Goal: Task Accomplishment & Management: Use online tool/utility

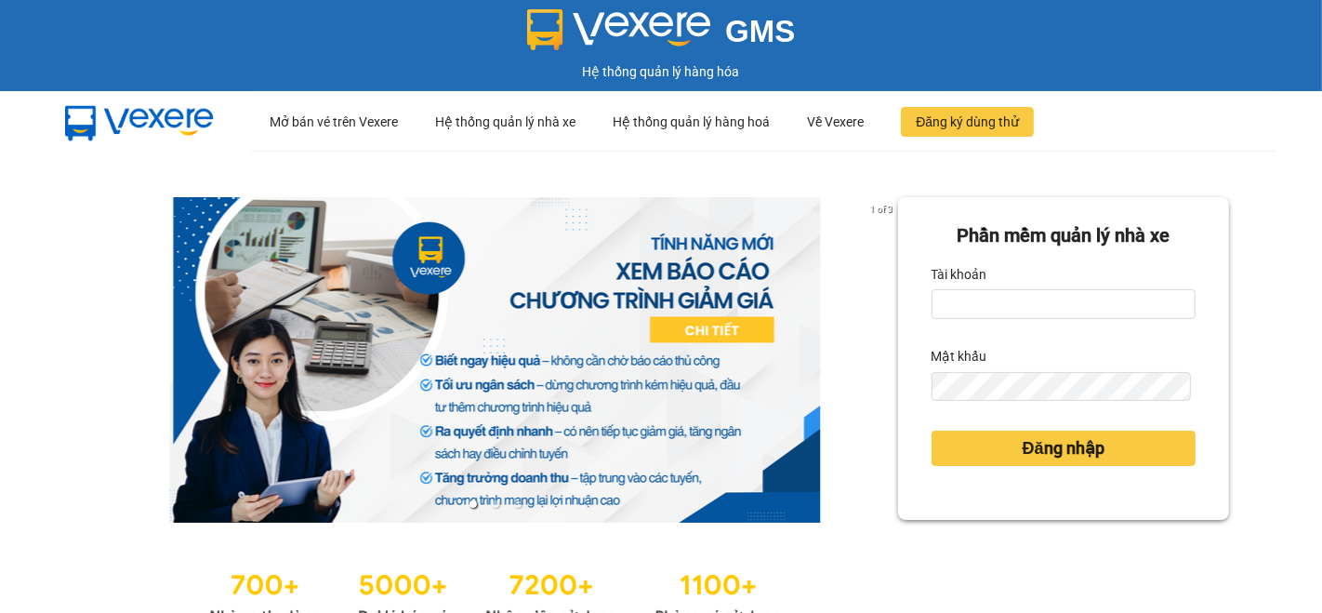
click at [983, 288] on div "Tài khoản" at bounding box center [1064, 289] width 264 height 60
click at [1001, 294] on input "Tài khoản" at bounding box center [1064, 304] width 264 height 30
type input "nho.nhuquynh"
click at [932, 431] on button "Đăng nhập" at bounding box center [1064, 448] width 264 height 35
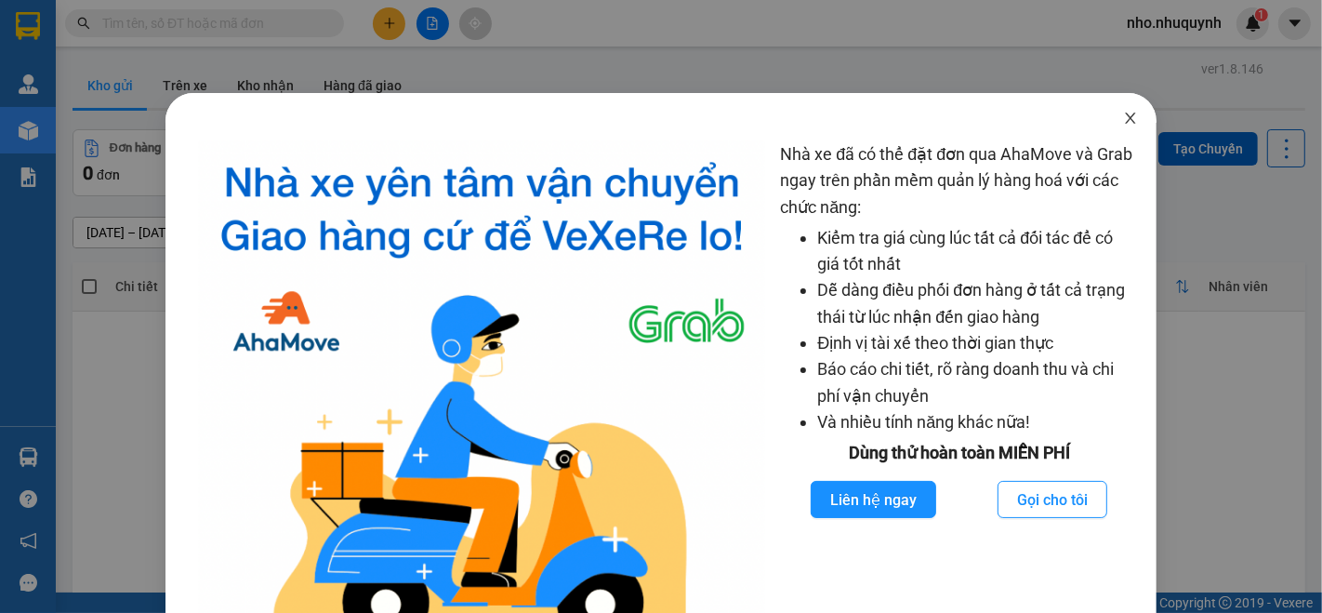
click at [1109, 113] on span "Close" at bounding box center [1131, 119] width 52 height 52
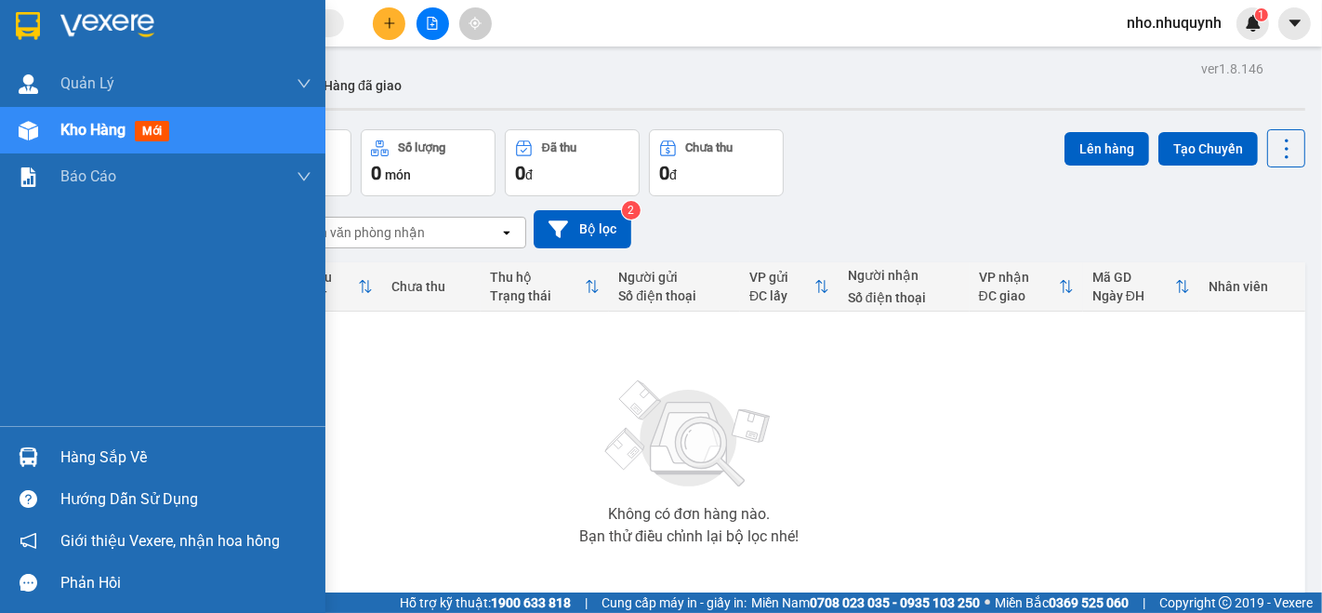
click at [140, 447] on div "Hàng sắp về" at bounding box center [185, 458] width 251 height 28
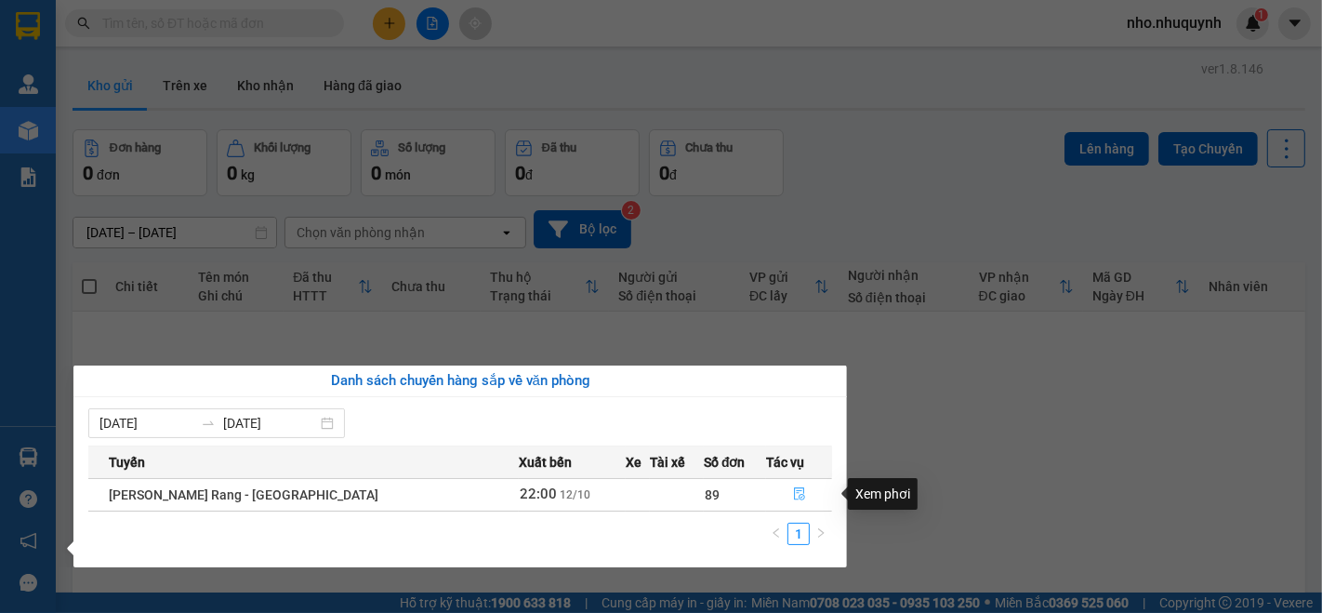
click at [772, 484] on button "button" at bounding box center [799, 495] width 64 height 30
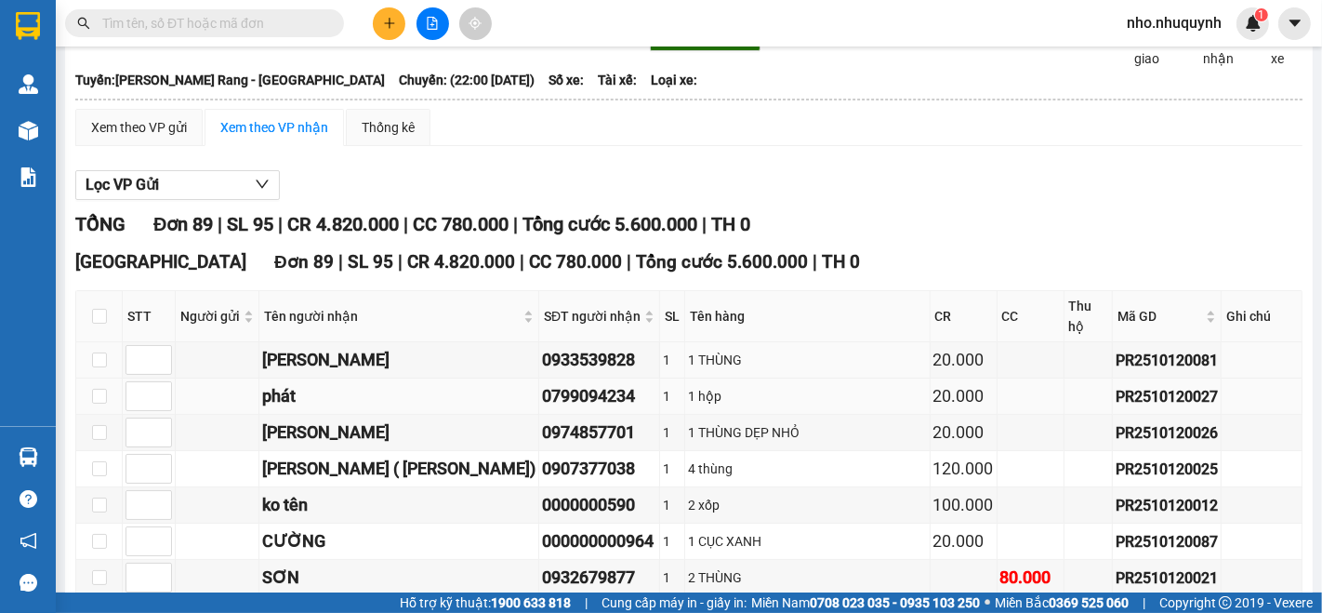
scroll to position [103, 0]
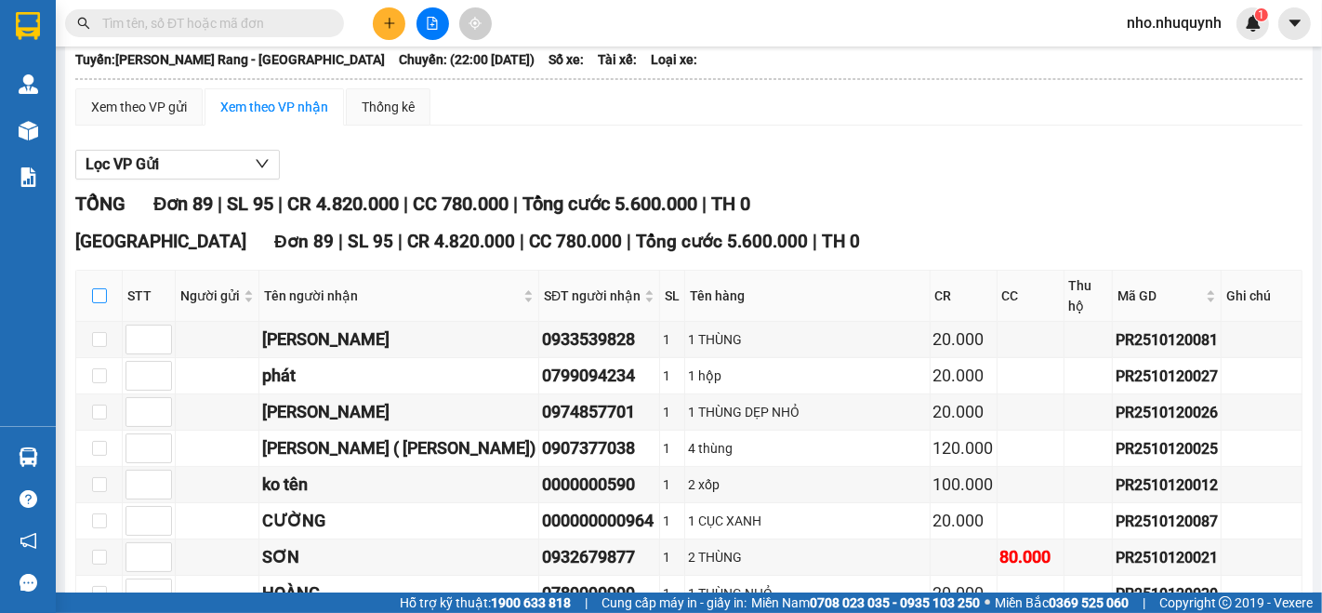
click at [98, 298] on input "checkbox" at bounding box center [99, 295] width 15 height 15
checkbox input "true"
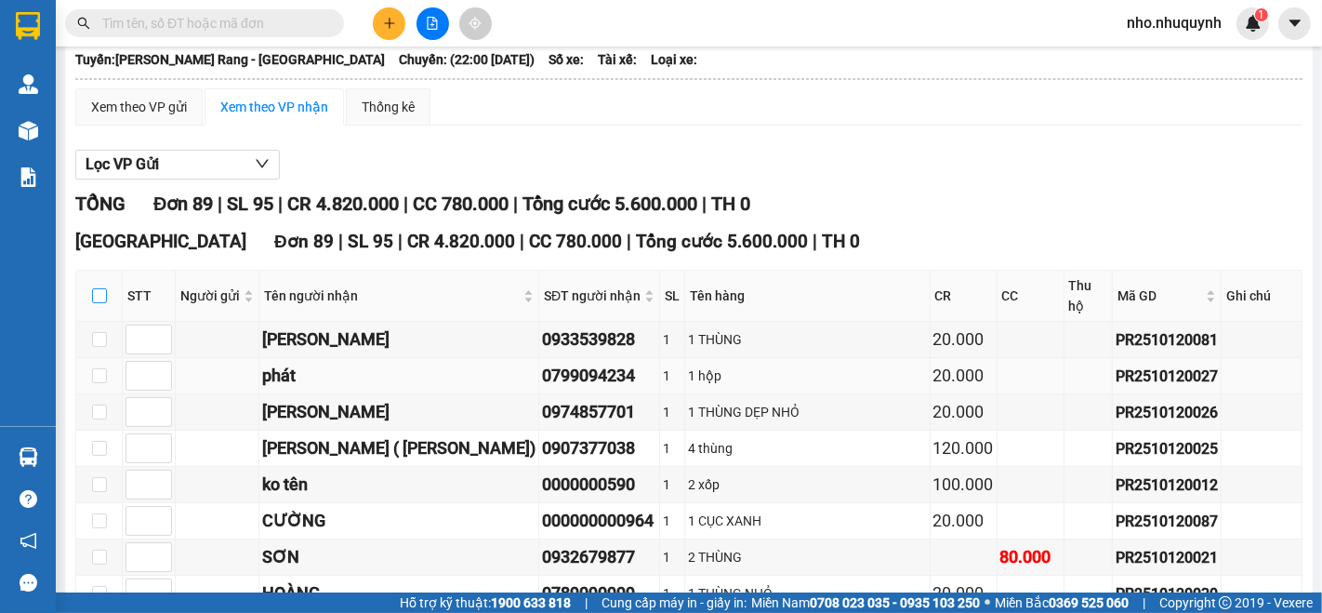
checkbox input "true"
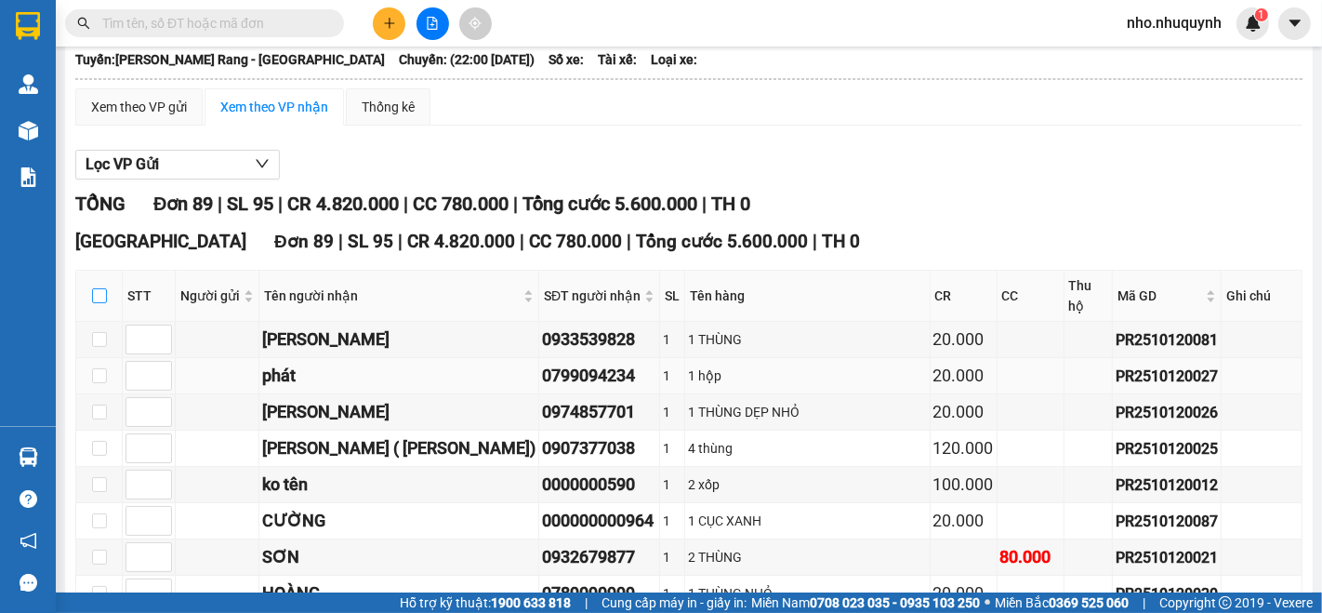
checkbox input "true"
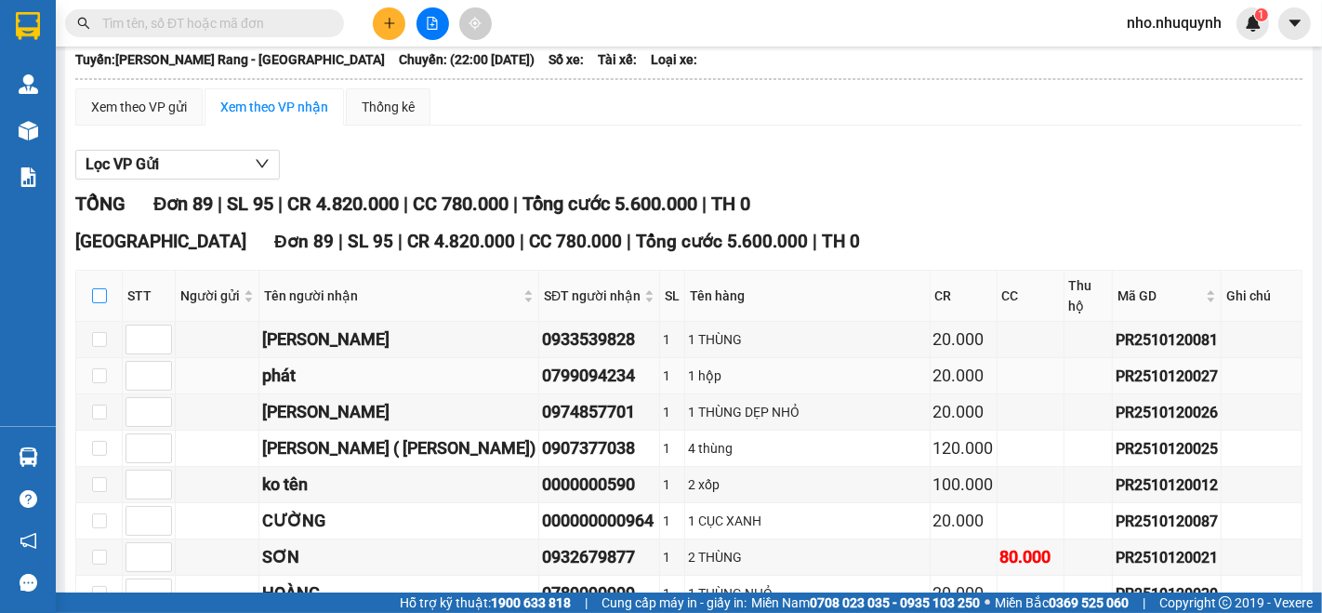
checkbox input "true"
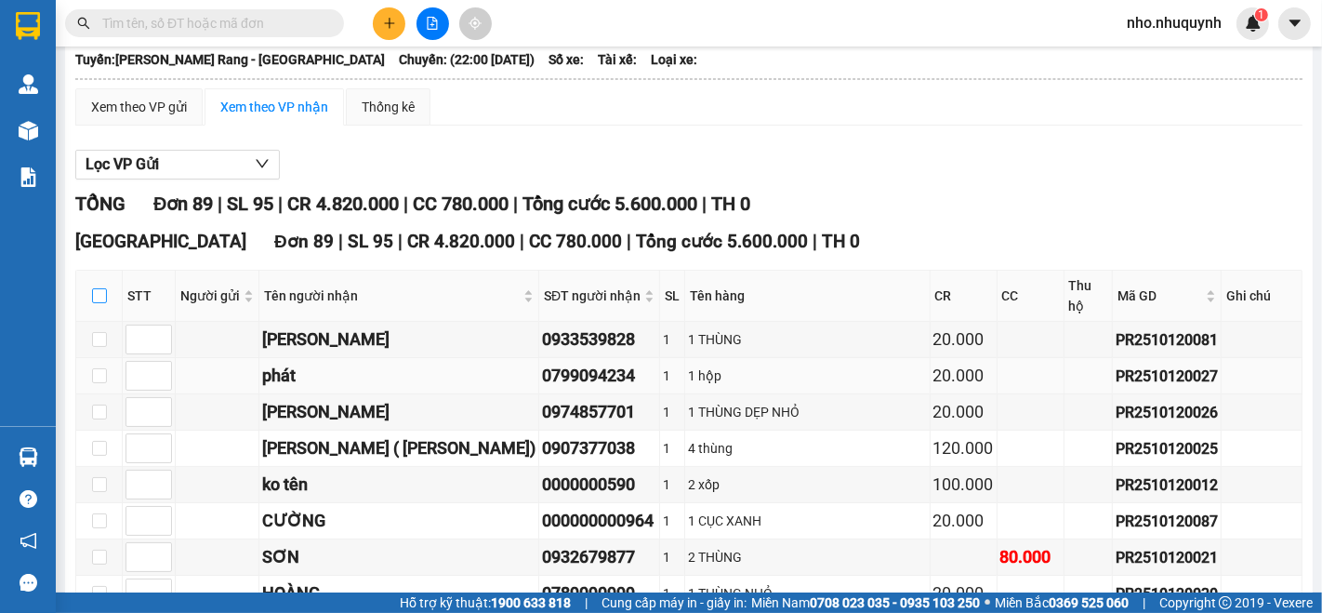
checkbox input "true"
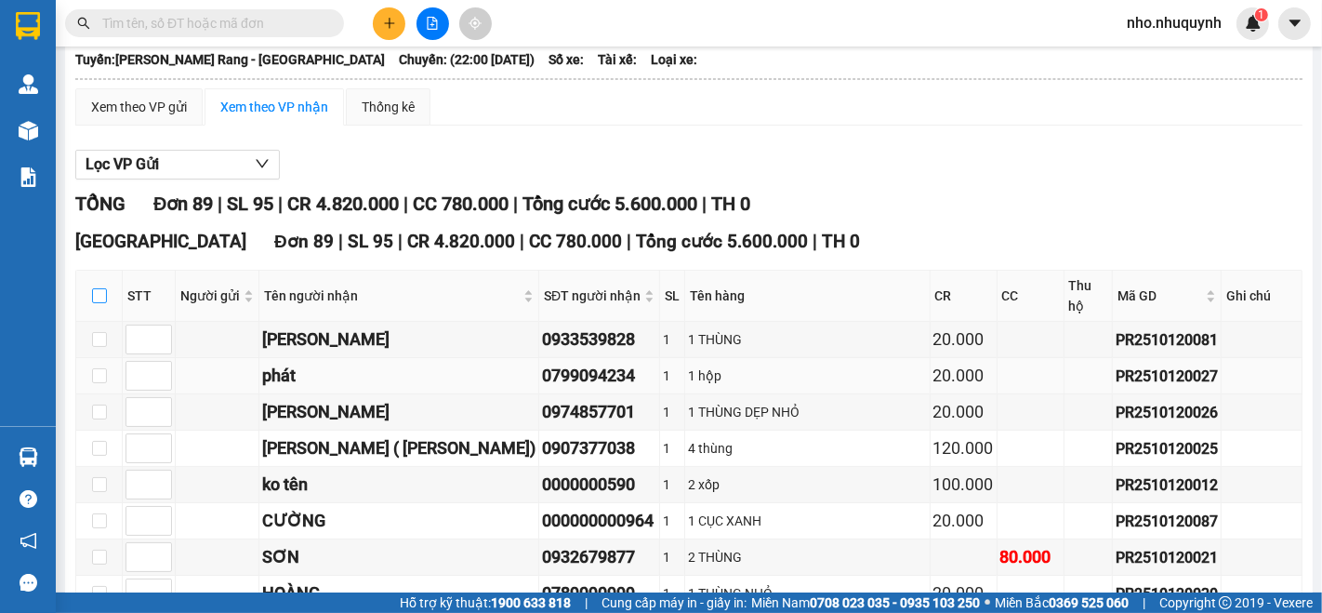
checkbox input "true"
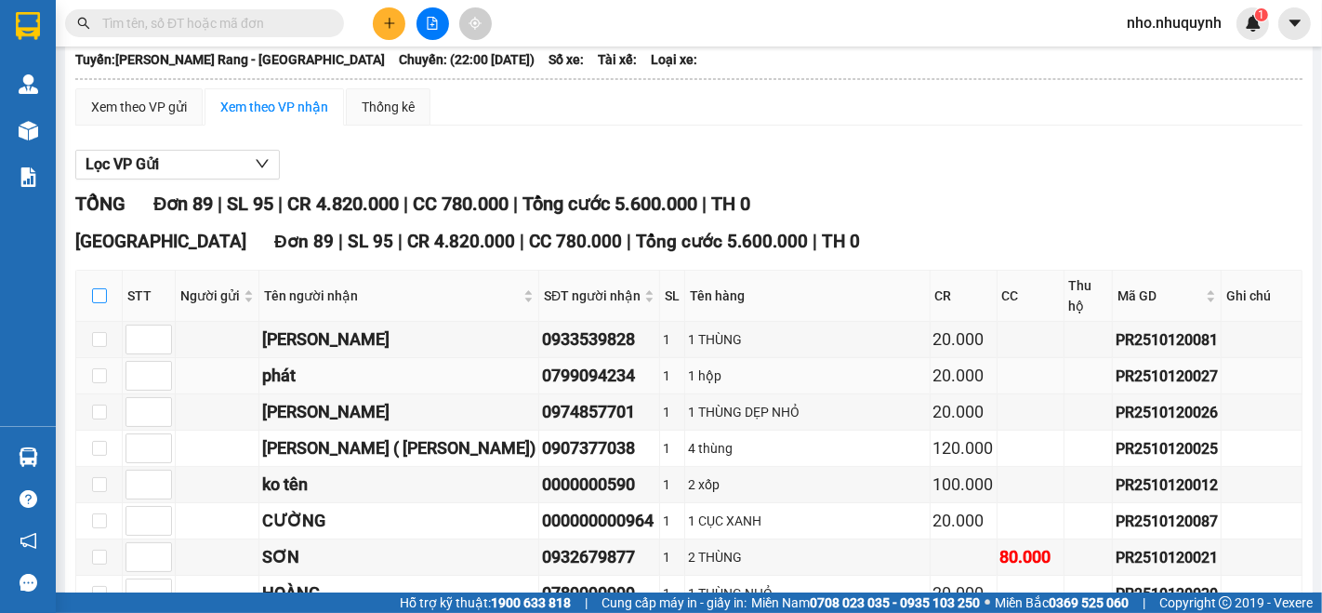
checkbox input "true"
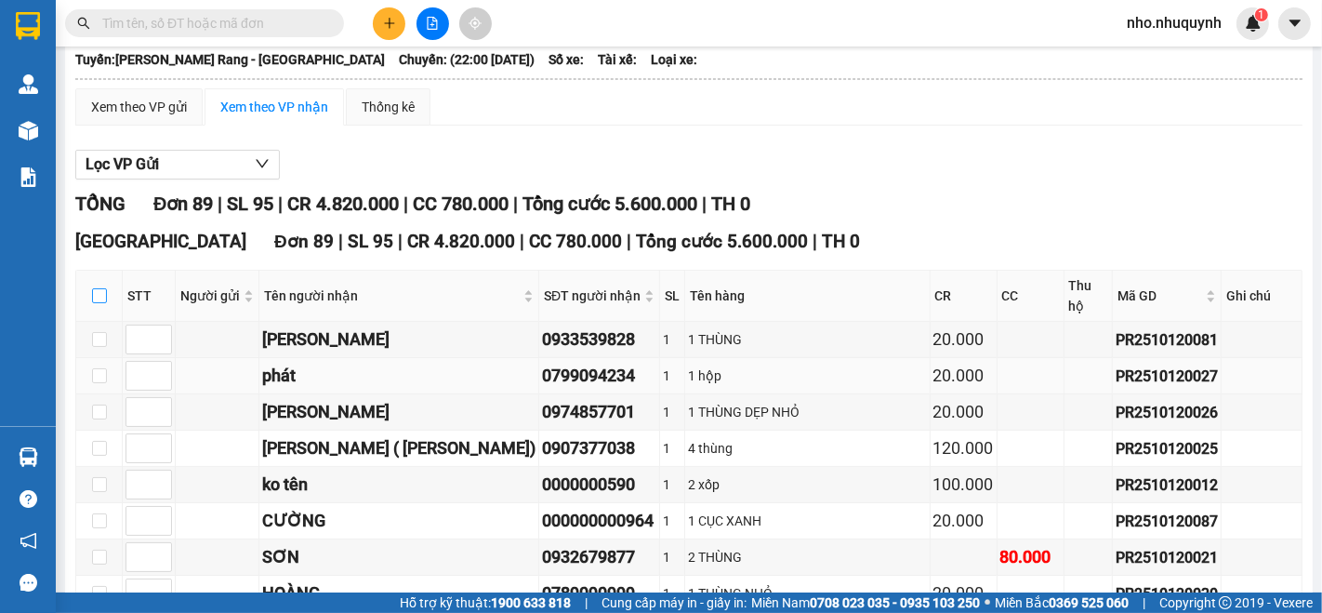
checkbox input "true"
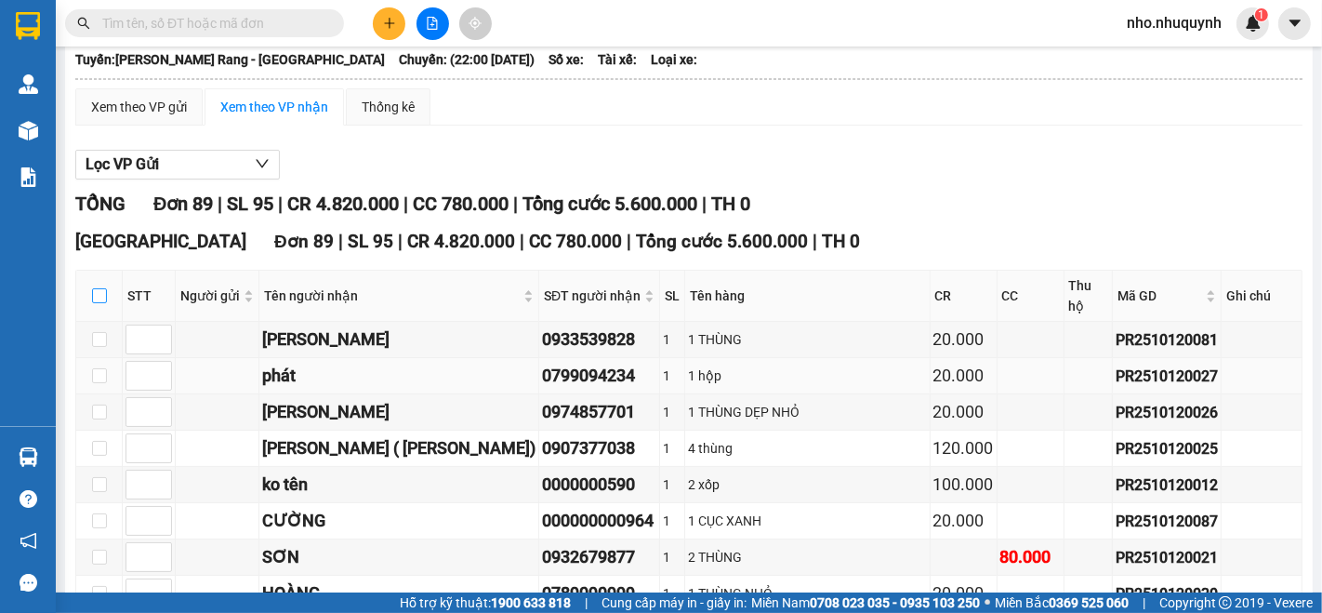
checkbox input "true"
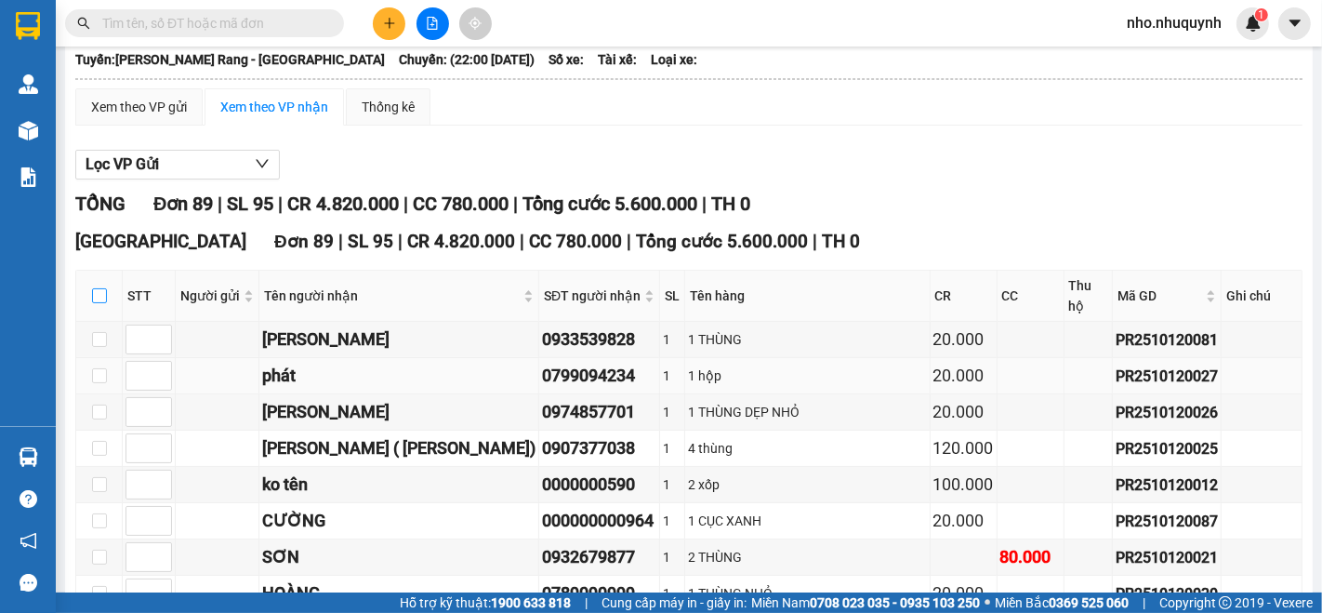
checkbox input "true"
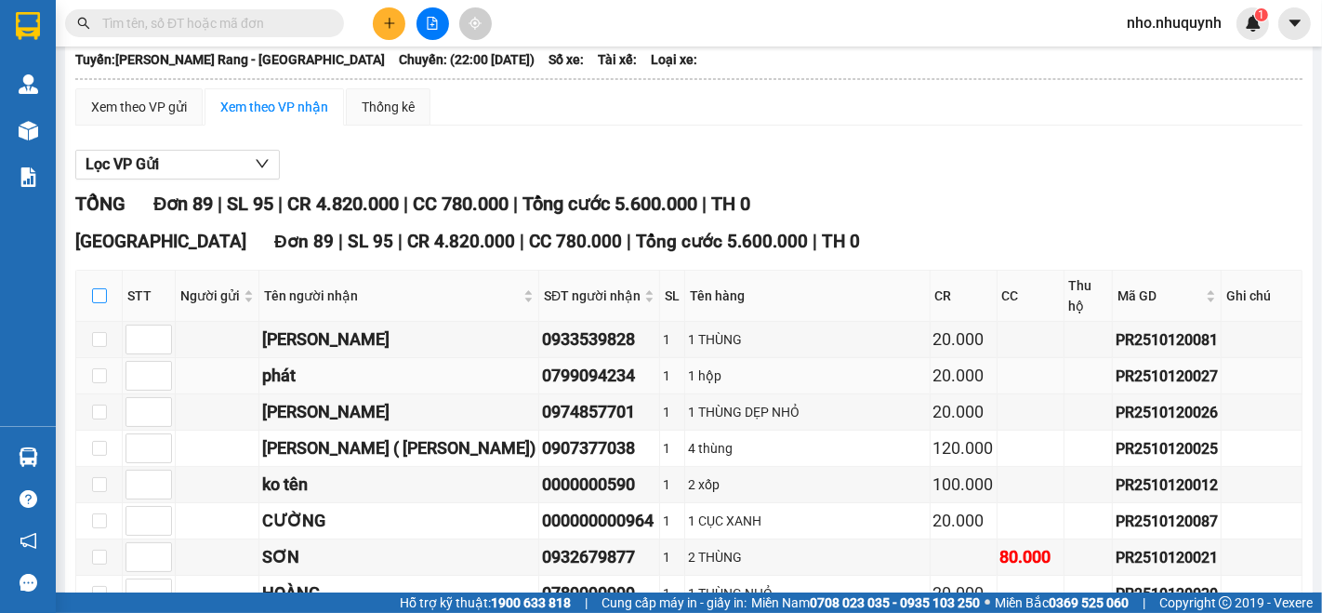
checkbox input "true"
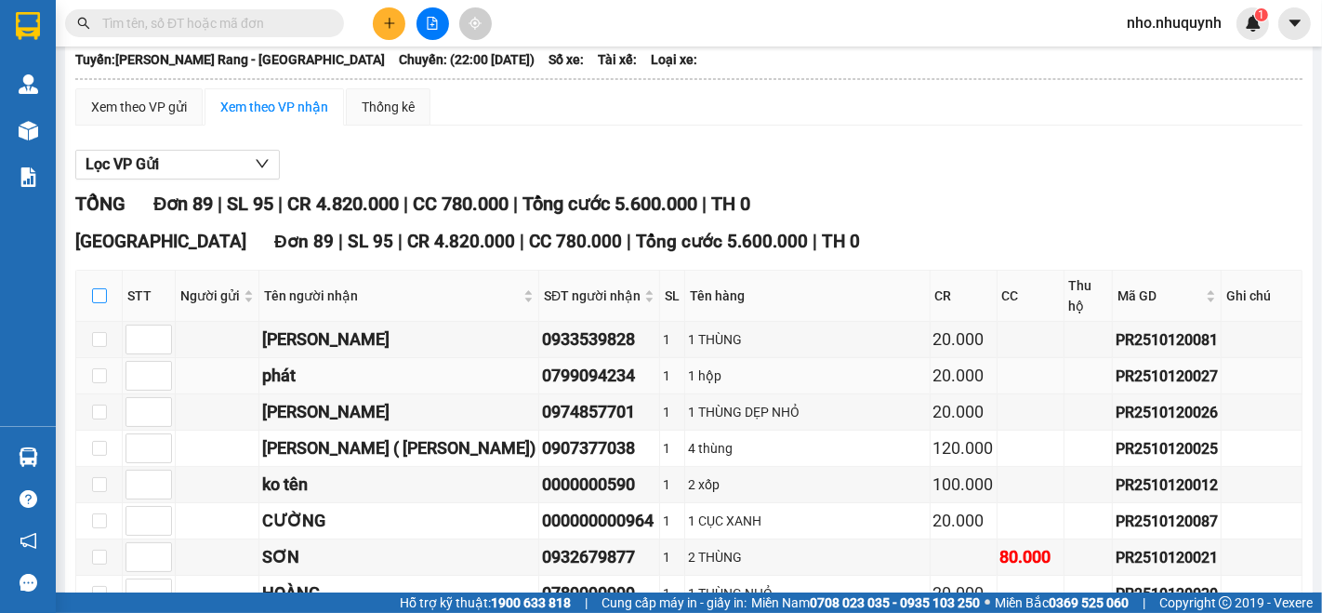
checkbox input "true"
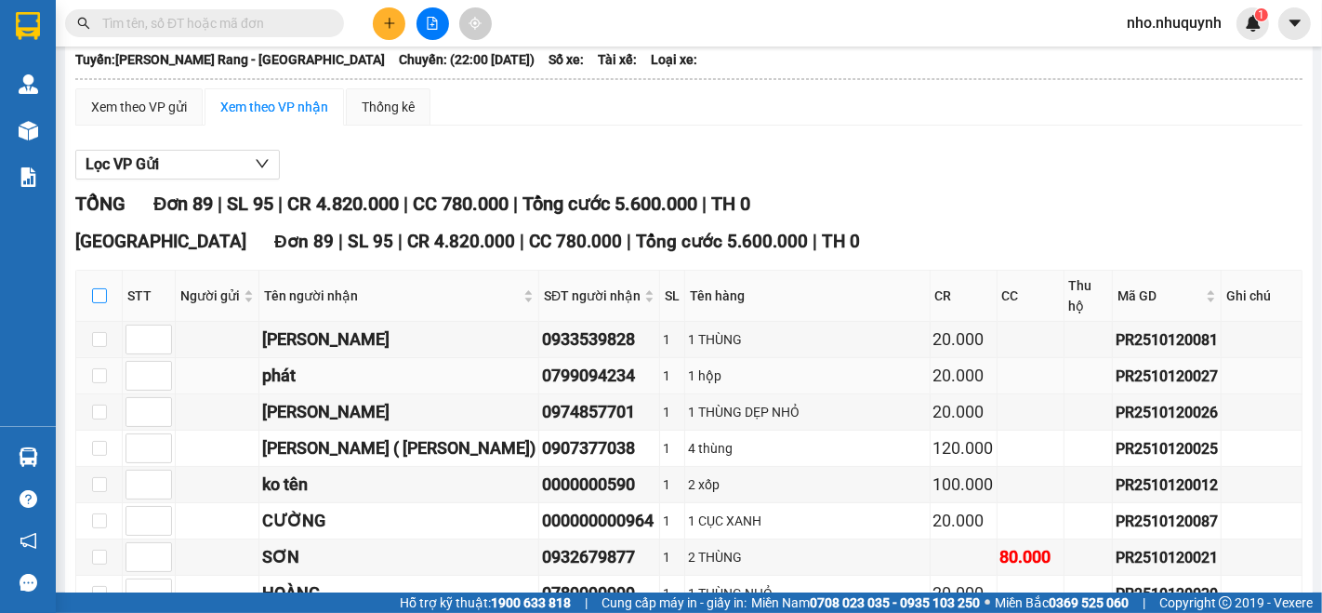
checkbox input "true"
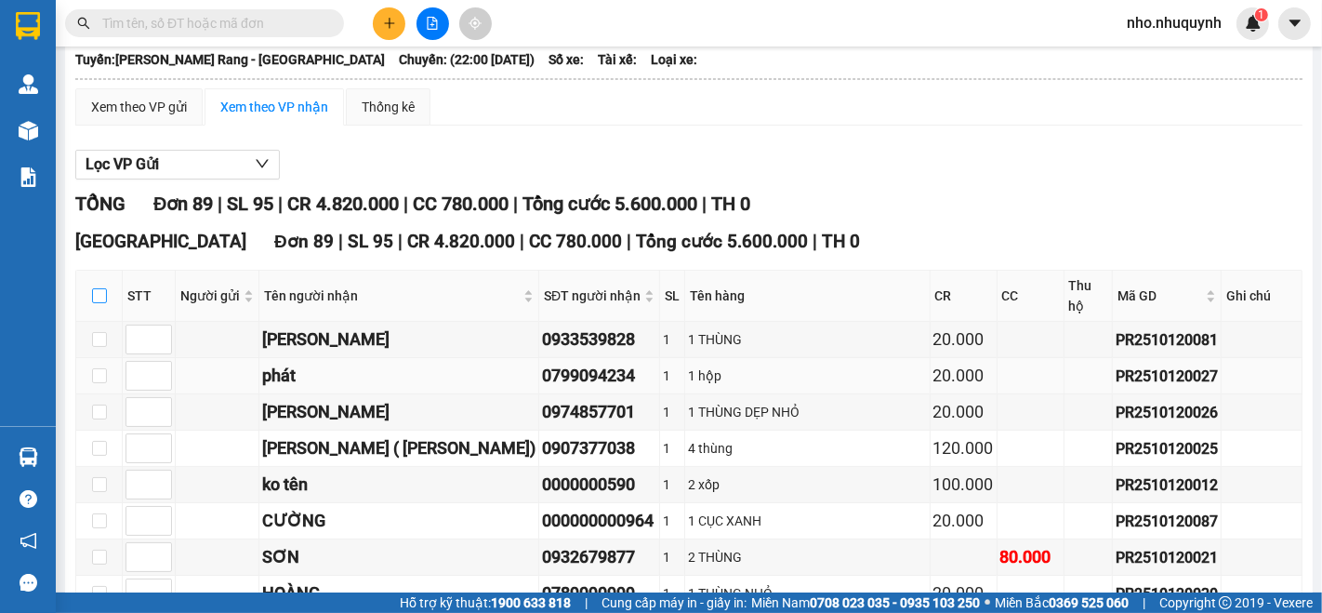
checkbox input "true"
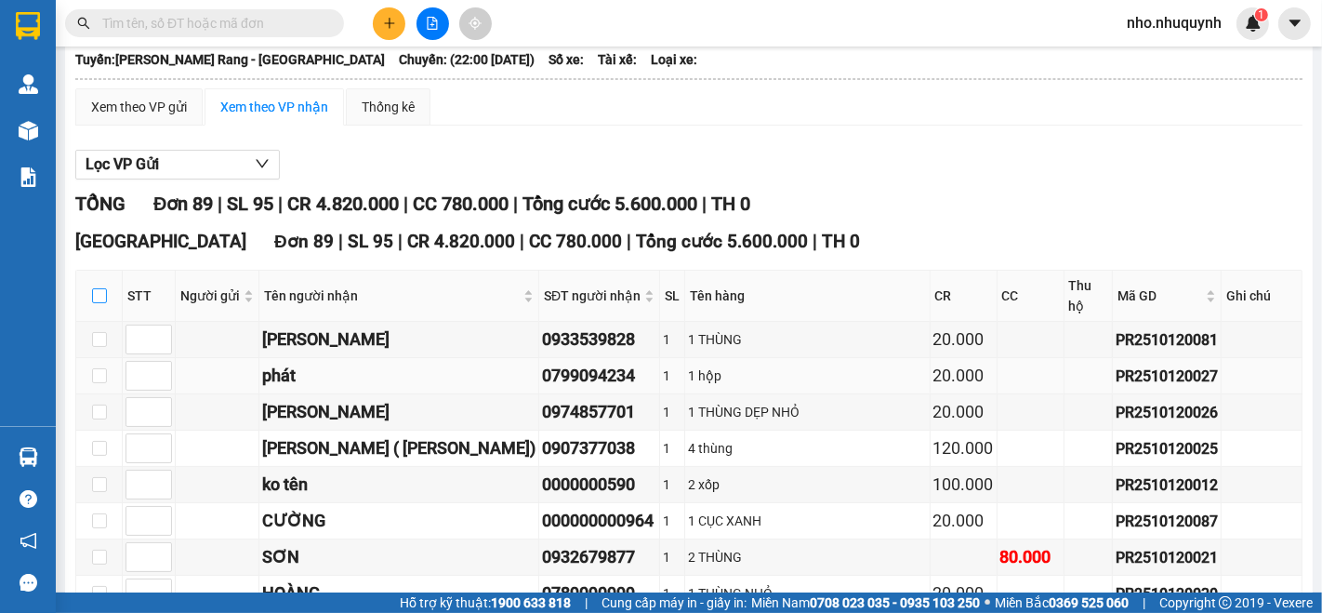
checkbox input "true"
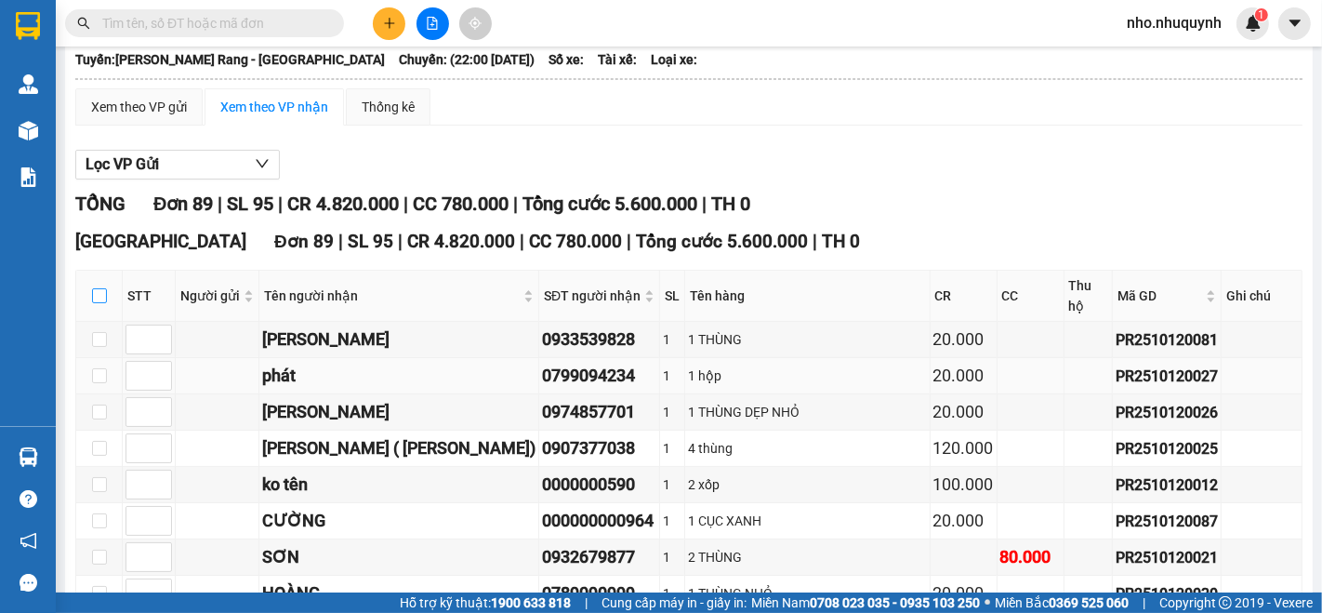
checkbox input "true"
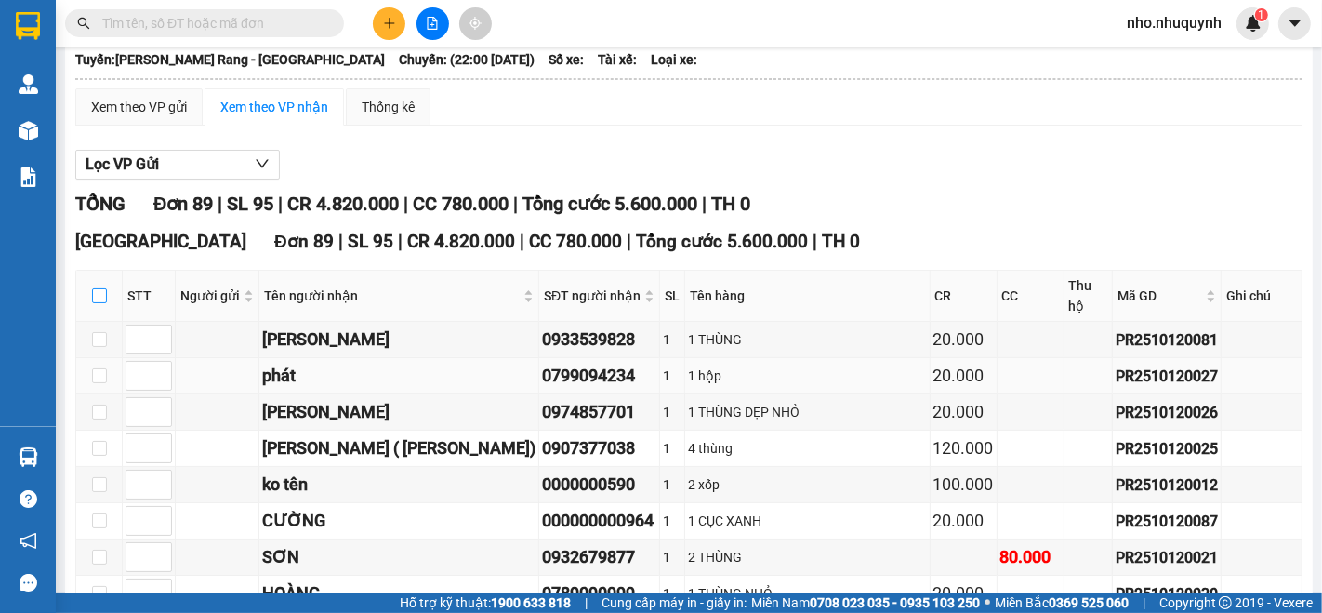
checkbox input "true"
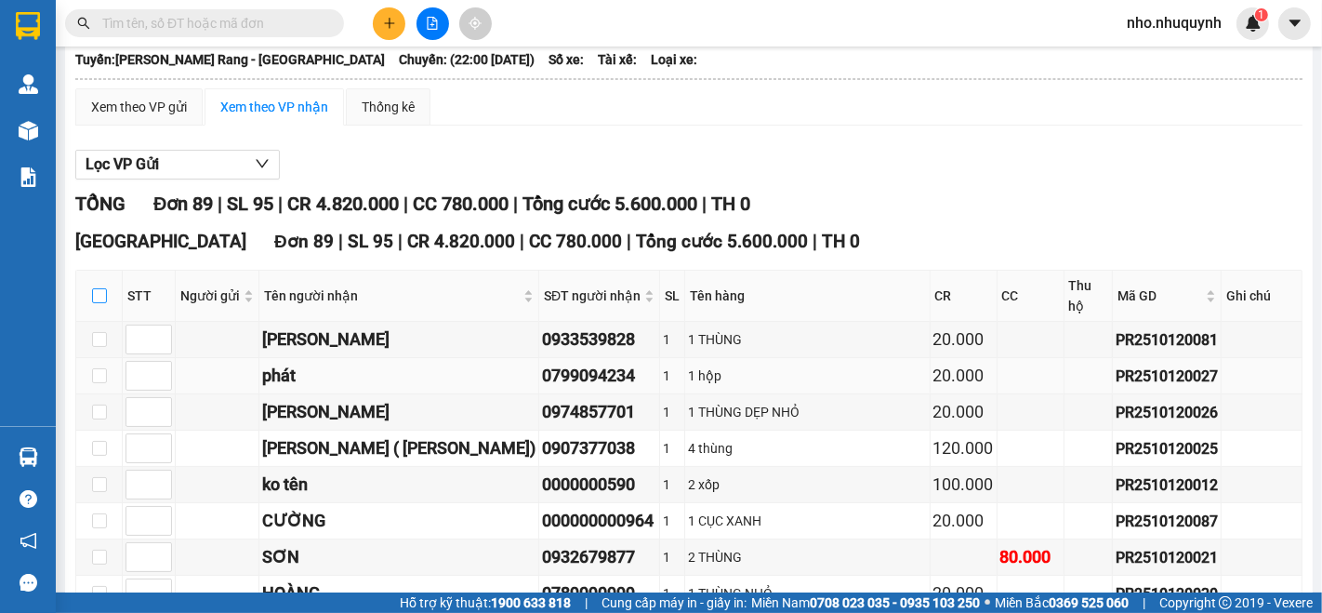
checkbox input "true"
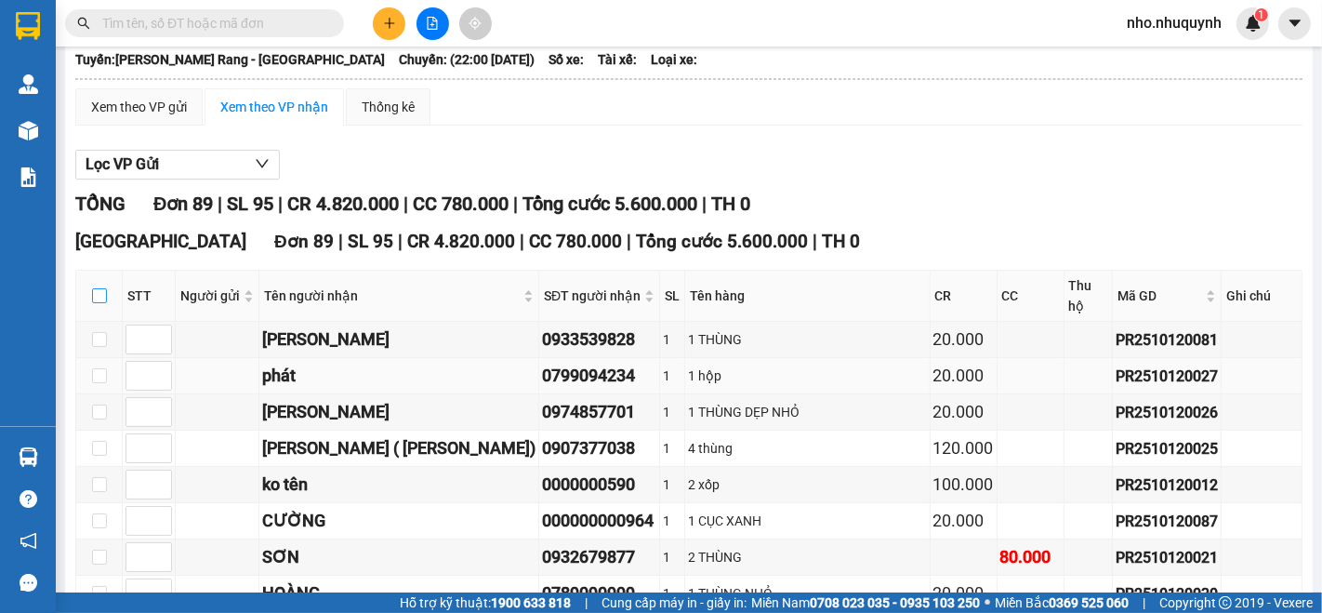
checkbox input "true"
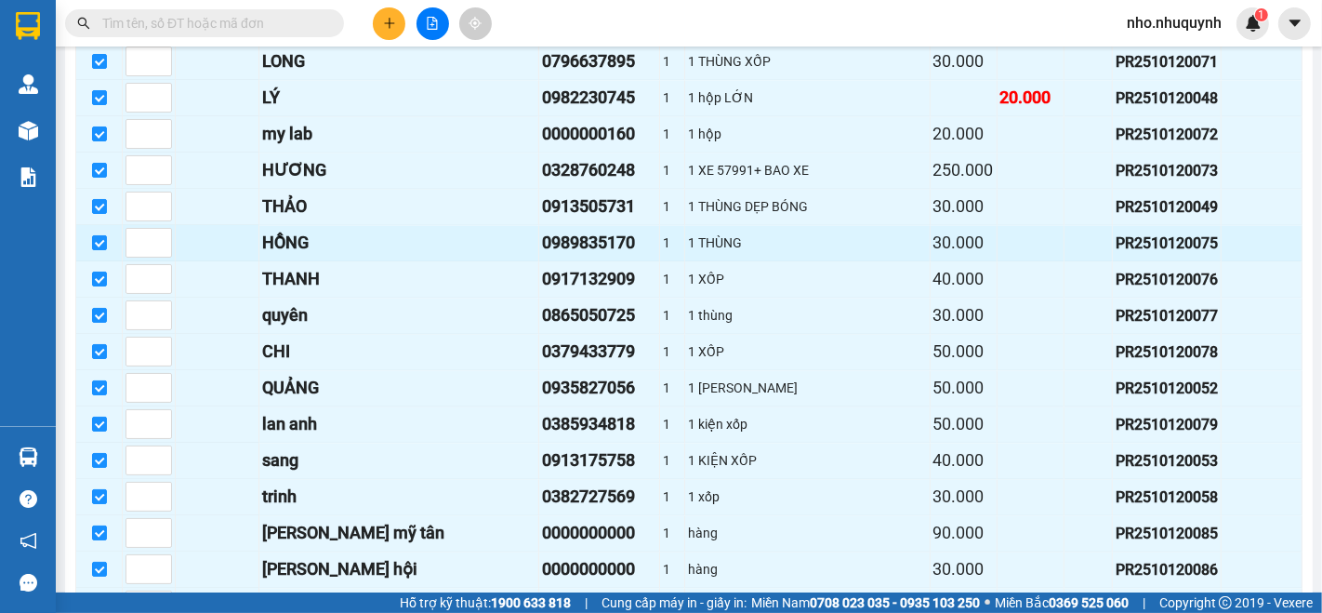
scroll to position [3084, 0]
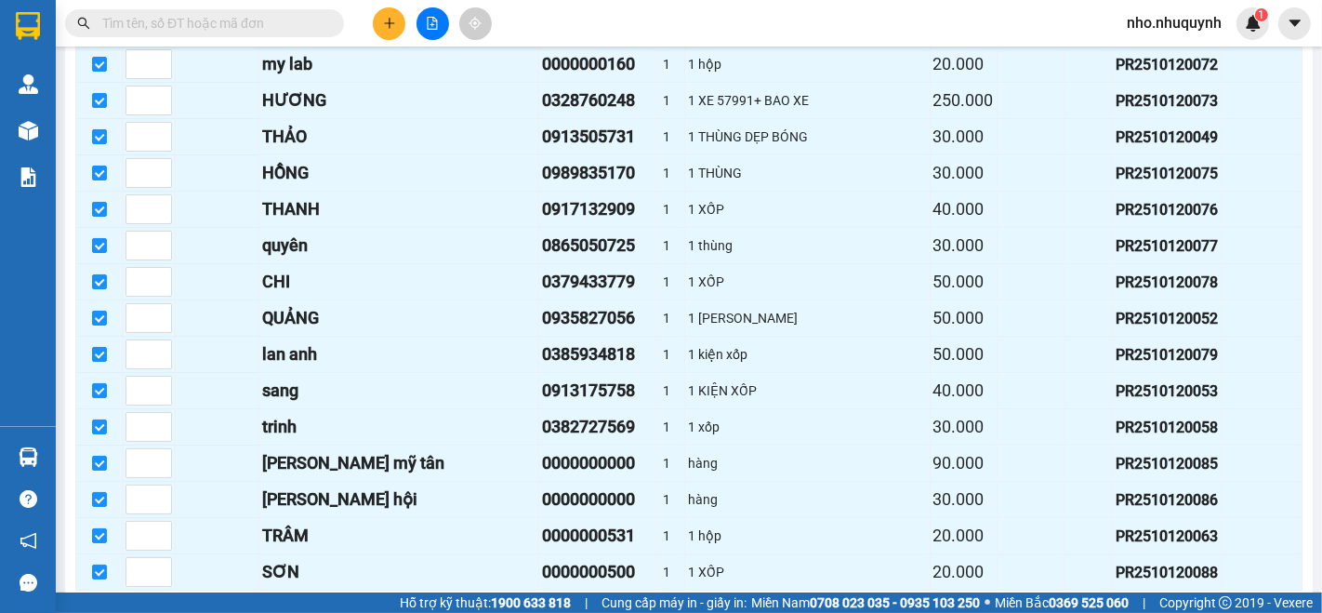
click at [323, 609] on span "Nhập kho nhận" at bounding box center [368, 619] width 90 height 20
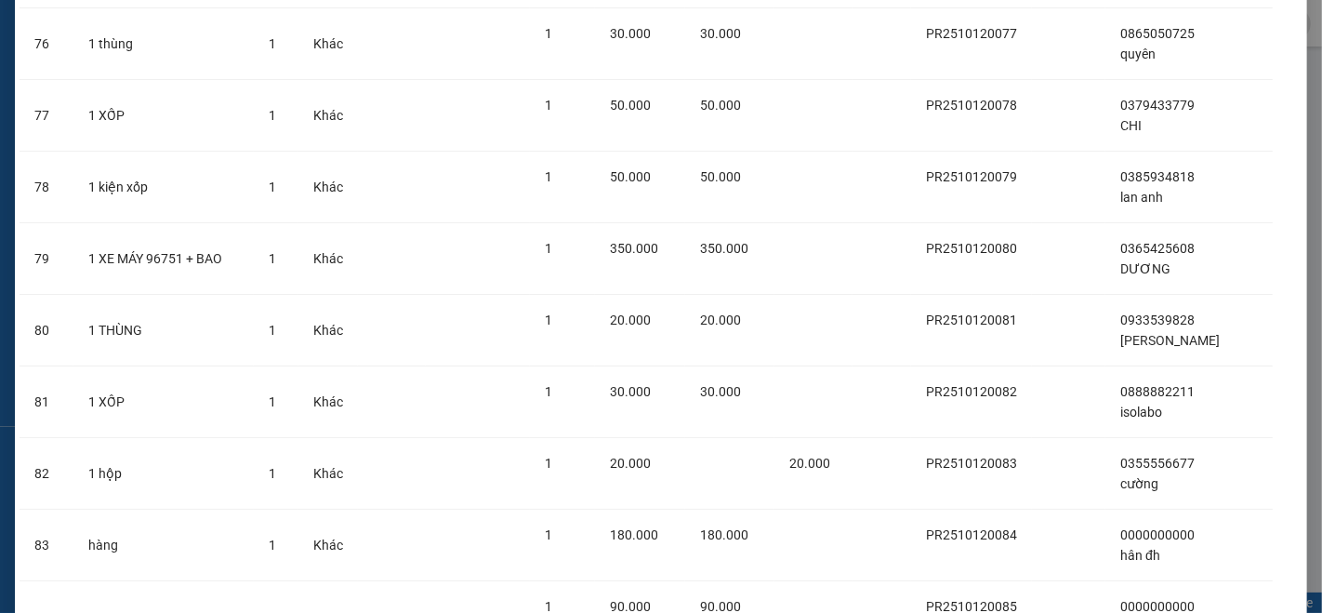
scroll to position [6069, 0]
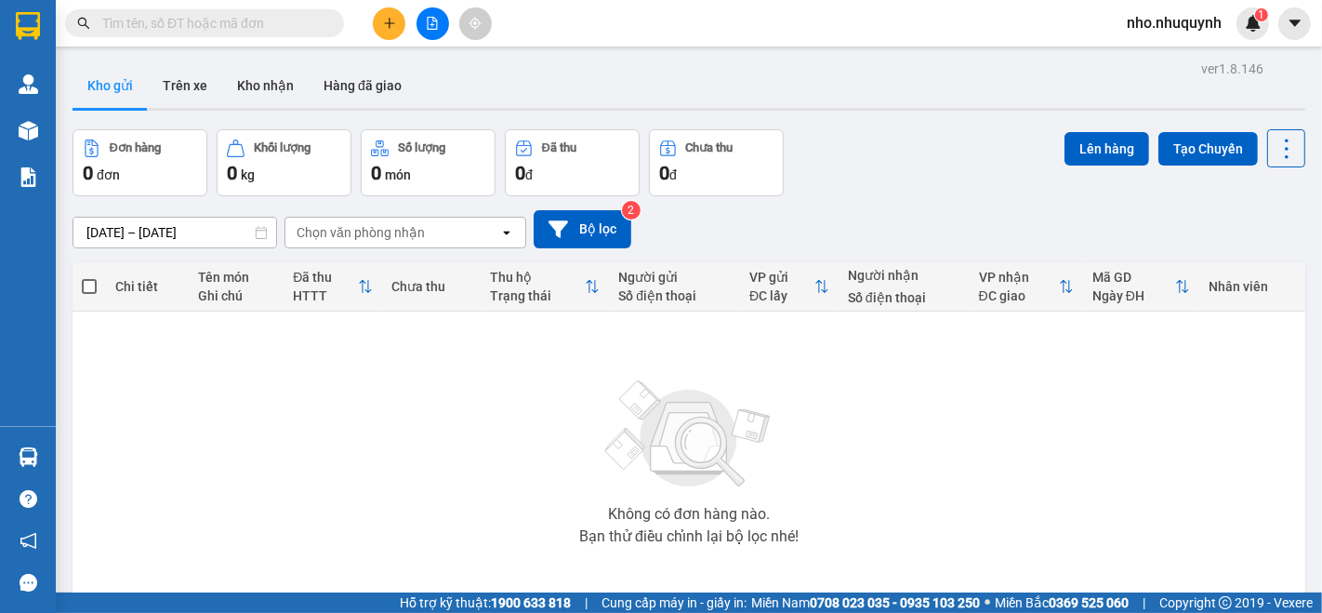
click at [256, 18] on input "text" at bounding box center [211, 23] width 219 height 20
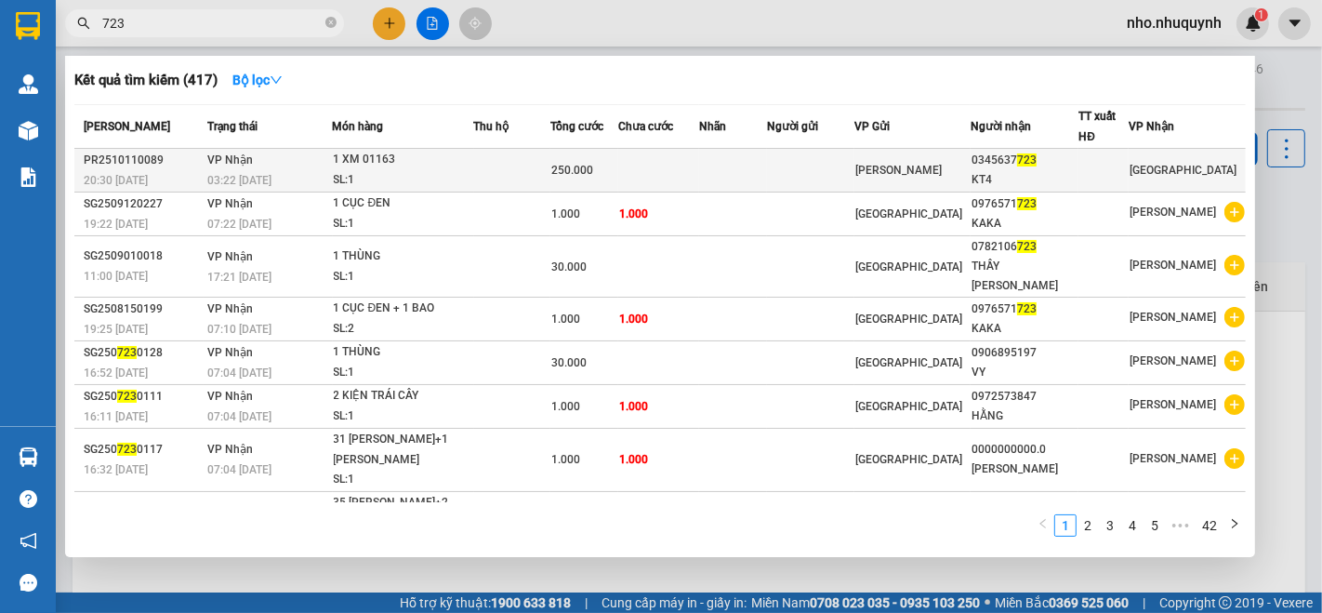
type input "723"
click at [767, 164] on td at bounding box center [733, 171] width 68 height 44
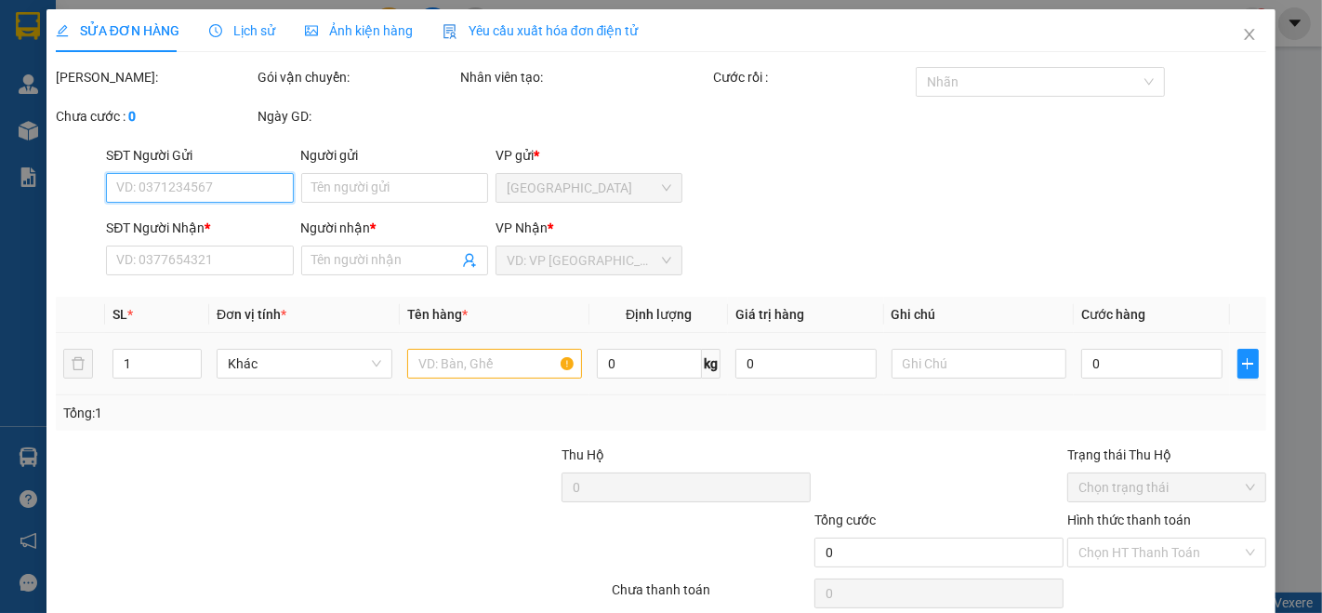
scroll to position [77, 0]
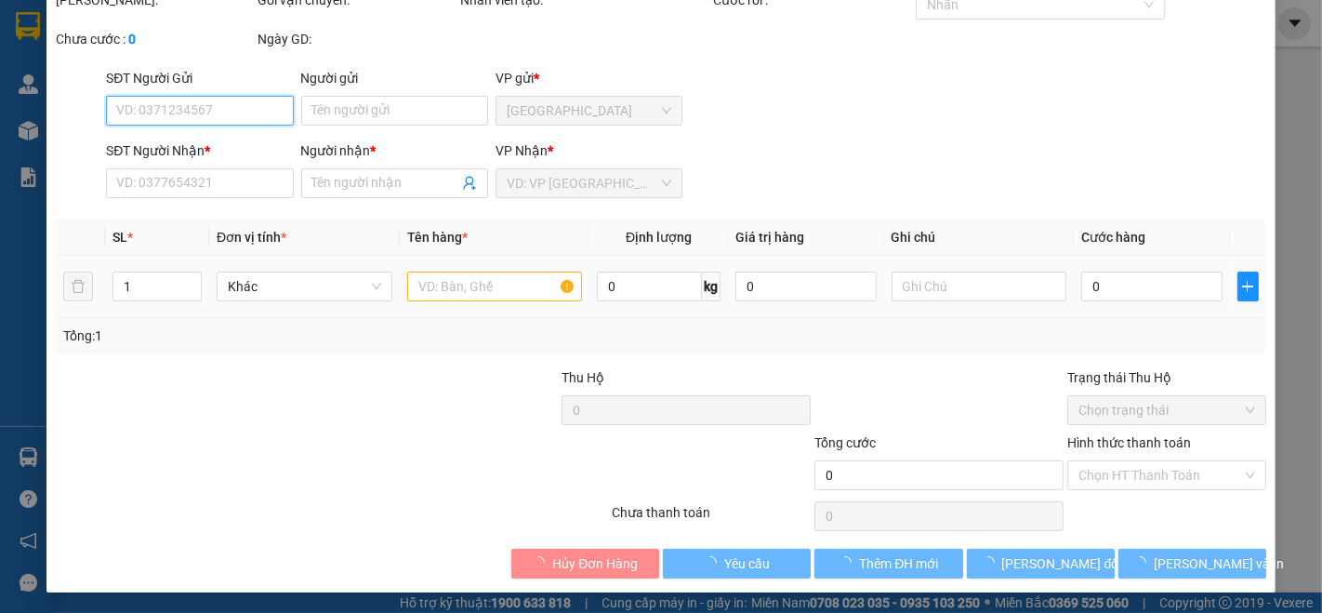
type input "0345637723"
type input "KT4"
type input "250.000"
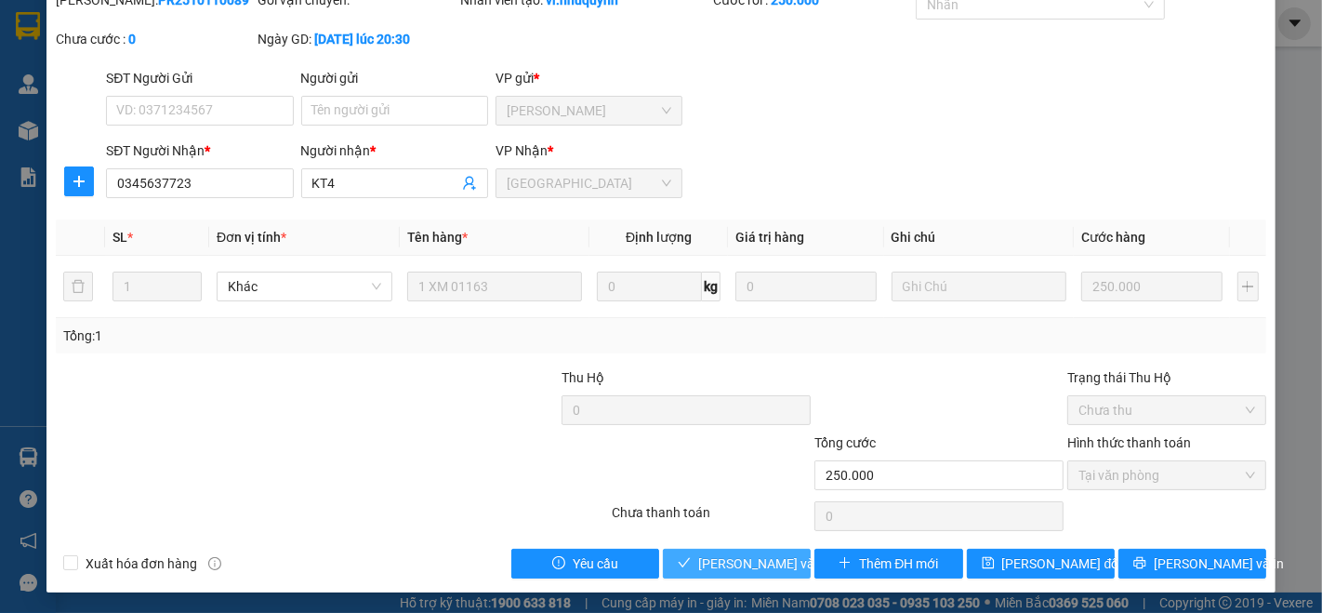
click at [728, 569] on span "[PERSON_NAME] và [PERSON_NAME] hàng" at bounding box center [823, 563] width 251 height 20
